Goal: Browse casually: Explore the website without a specific task or goal

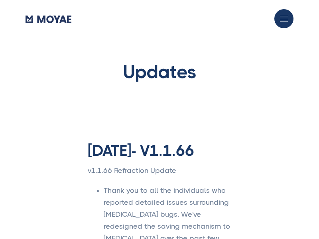
type input "Subscribe"
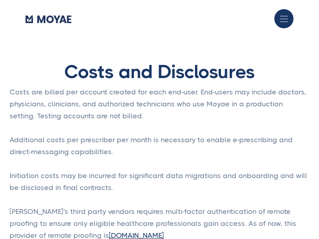
type input "Subscribe"
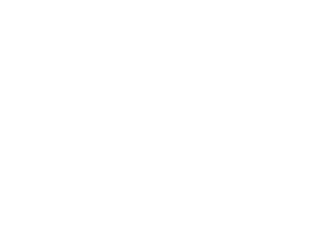
type input "Loading..."
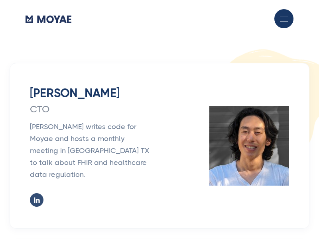
type input "Subscribe"
